Goal: Task Accomplishment & Management: Use online tool/utility

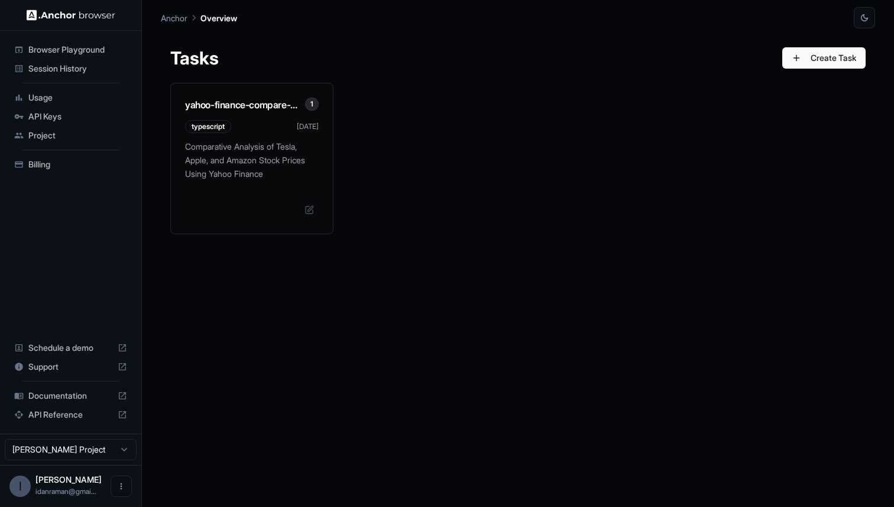
click at [621, 154] on div "yahoo-finance-compare-tsla-aapl-amzn-anchors 1 typescript [DATE] Comparative An…" at bounding box center [517, 158] width 695 height 151
click at [264, 195] on div "Comparative Analysis of Tesla, Apple, and Amazon Stock Prices Using Yahoo Finan…" at bounding box center [252, 184] width 162 height 93
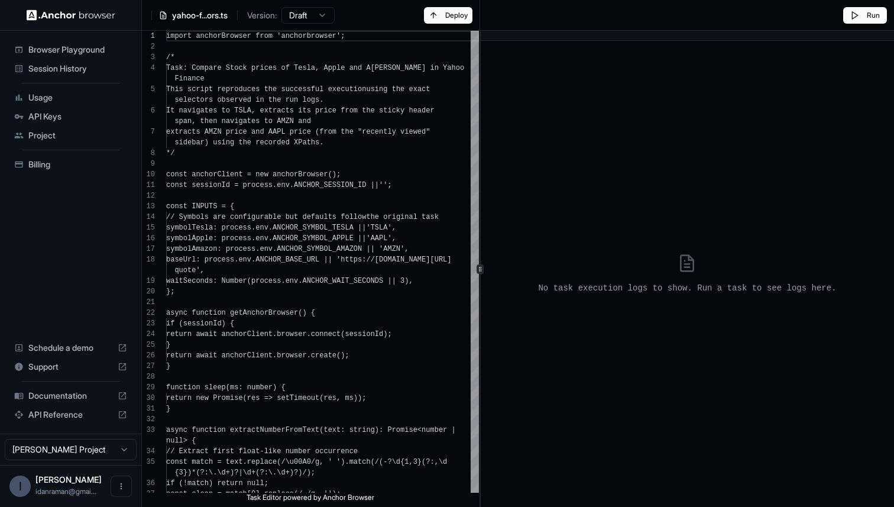
type textarea "**********"
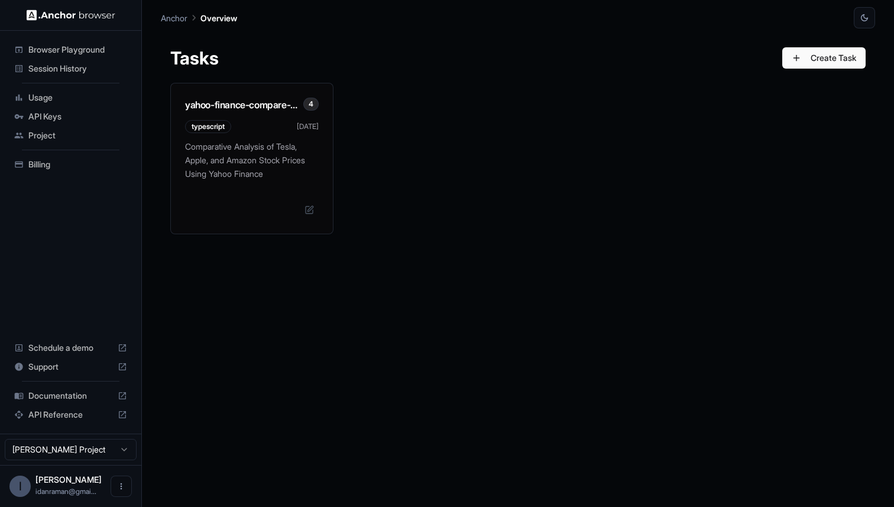
click at [97, 123] on div "API Keys" at bounding box center [70, 116] width 122 height 19
click at [57, 187] on div "Browser Playground Session History Usage API Keys Project Billing Schedule a de…" at bounding box center [70, 232] width 141 height 402
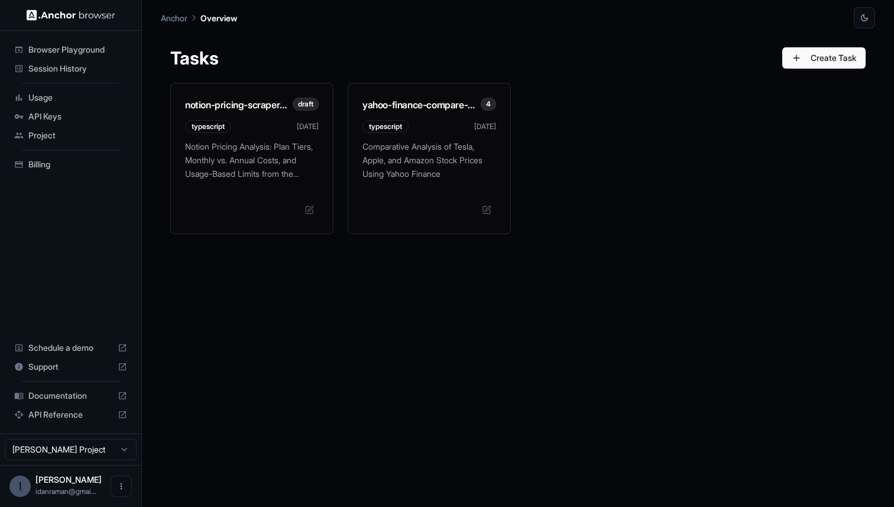
click at [322, 313] on div "notion-pricing-scraper-annual-monthly draft typescript Sep 28 Notion Pricing An…" at bounding box center [517, 285] width 695 height 405
click at [53, 47] on span "Browser Playground" at bounding box center [77, 50] width 99 height 12
click at [589, 117] on div "notion-pricing-scraper-annual-monthly draft typescript Sep 28 Notion Pricing An…" at bounding box center [517, 158] width 695 height 151
click at [449, 147] on p "Comparative Analysis of Tesla, Apple, and Amazon Stock Prices Using Yahoo Finan…" at bounding box center [429, 158] width 134 height 40
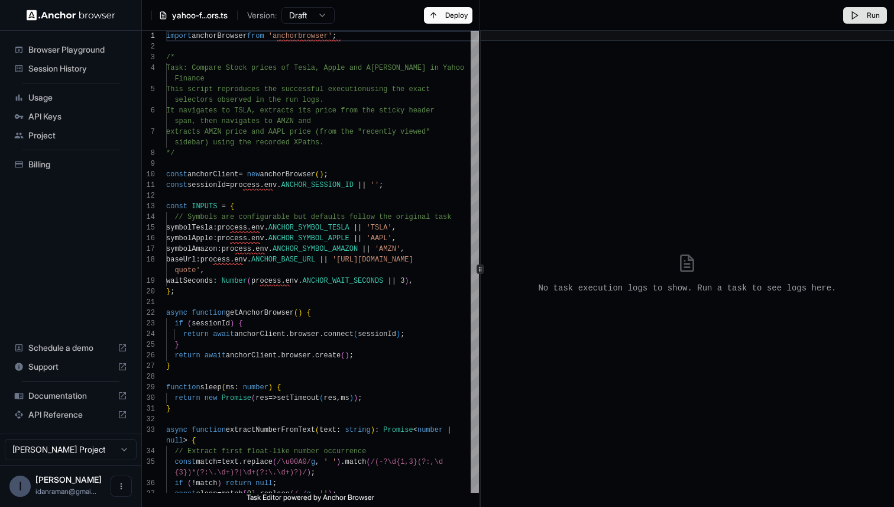
click at [872, 18] on button "Run" at bounding box center [865, 15] width 44 height 17
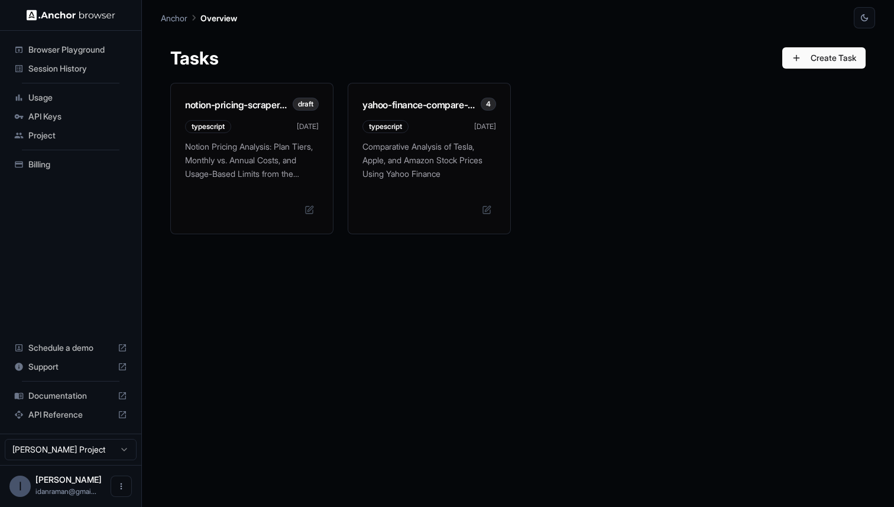
click at [103, 54] on span "Browser Playground" at bounding box center [77, 50] width 99 height 12
